Goal: Navigation & Orientation: Understand site structure

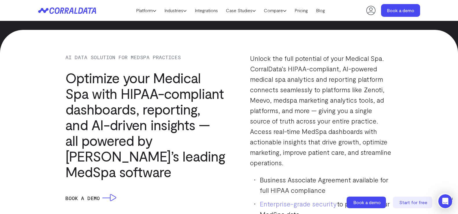
scroll to position [517, 0]
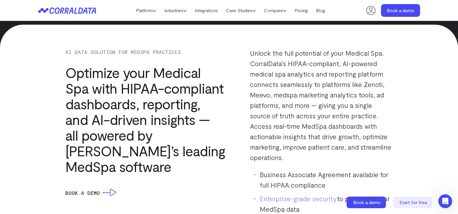
click at [153, 10] on icon at bounding box center [154, 10] width 3 height 3
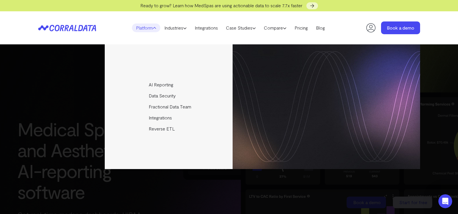
click at [151, 23] on header "Platform AI Reporting Use AI to effortlessly answer any business questions from…" at bounding box center [229, 27] width 382 height 33
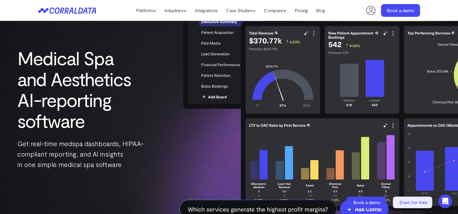
scroll to position [83, 0]
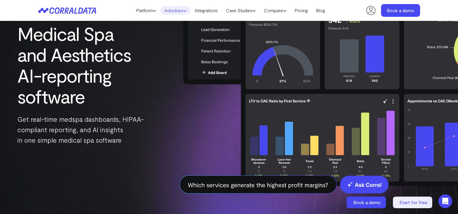
click at [179, 9] on link "Industries" at bounding box center [175, 10] width 30 height 9
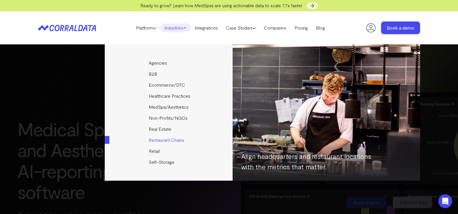
scroll to position [12, 0]
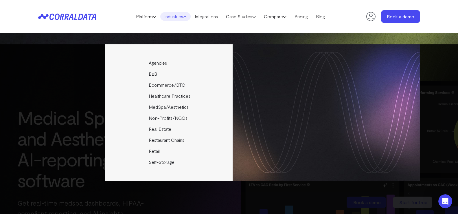
click at [85, 17] on icon at bounding box center [85, 17] width 5 height 6
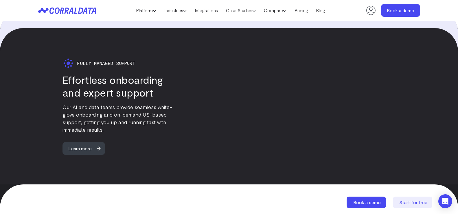
scroll to position [1492, 0]
